Goal: Task Accomplishment & Management: Use online tool/utility

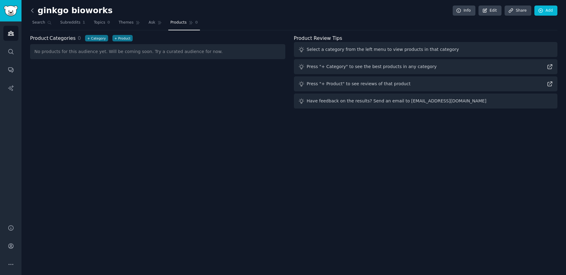
click at [33, 11] on icon at bounding box center [32, 10] width 6 height 6
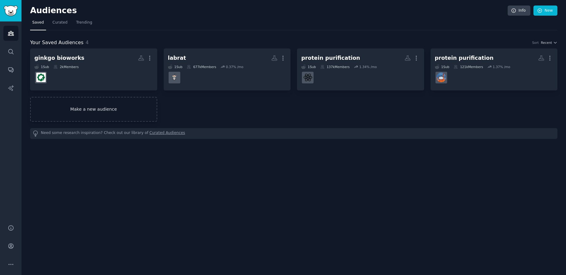
click at [102, 112] on link "Make a new audience" at bounding box center [93, 109] width 127 height 25
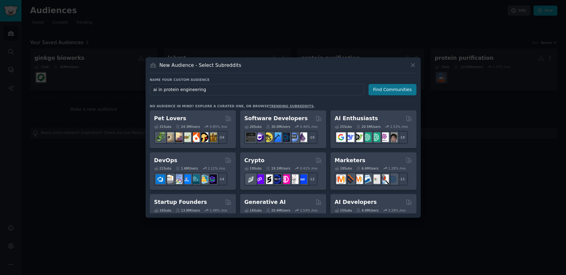
type input "ai in protein engineering"
click at [385, 92] on button "Find Communities" at bounding box center [392, 89] width 48 height 11
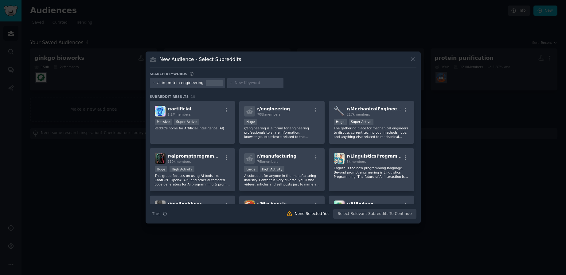
click at [358, 17] on div at bounding box center [283, 137] width 566 height 275
